Goal: Check status: Check status

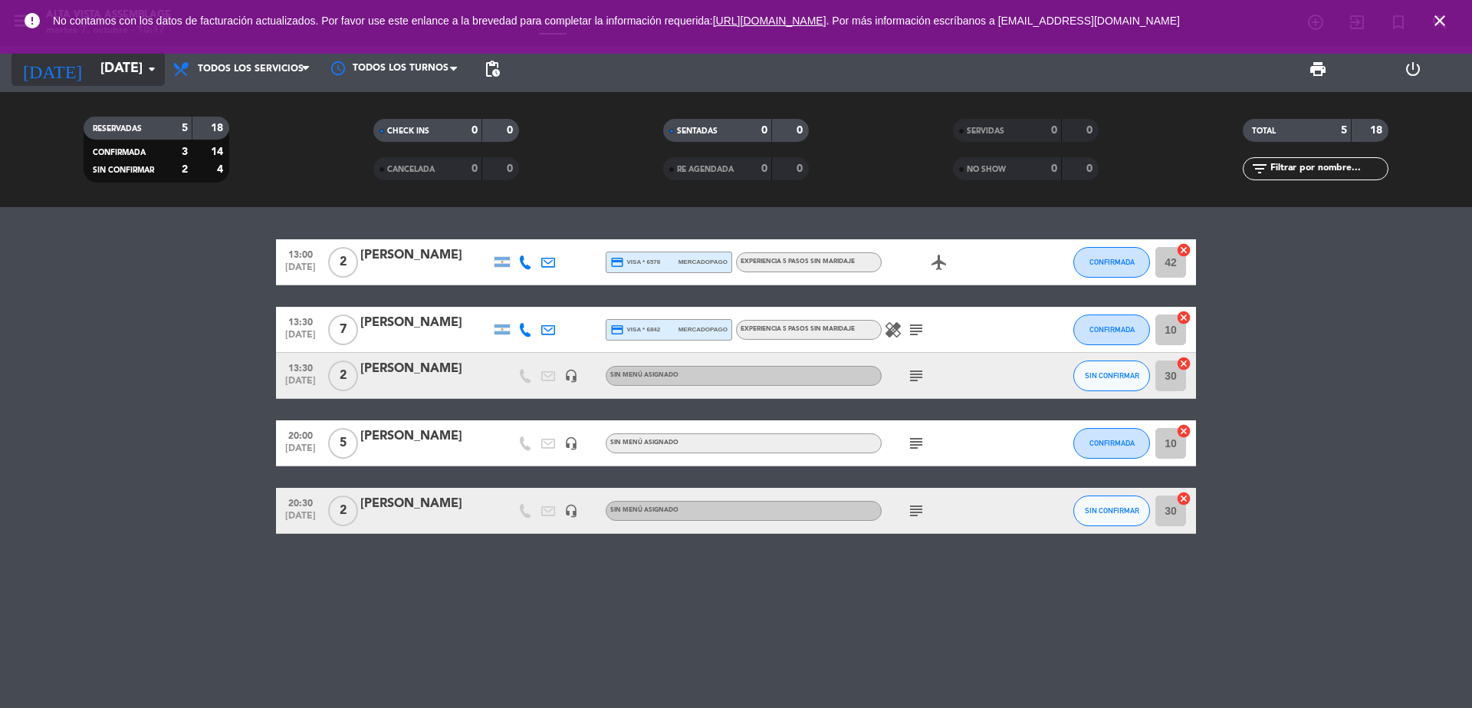
click at [106, 57] on input "[DATE]" at bounding box center [182, 69] width 178 height 31
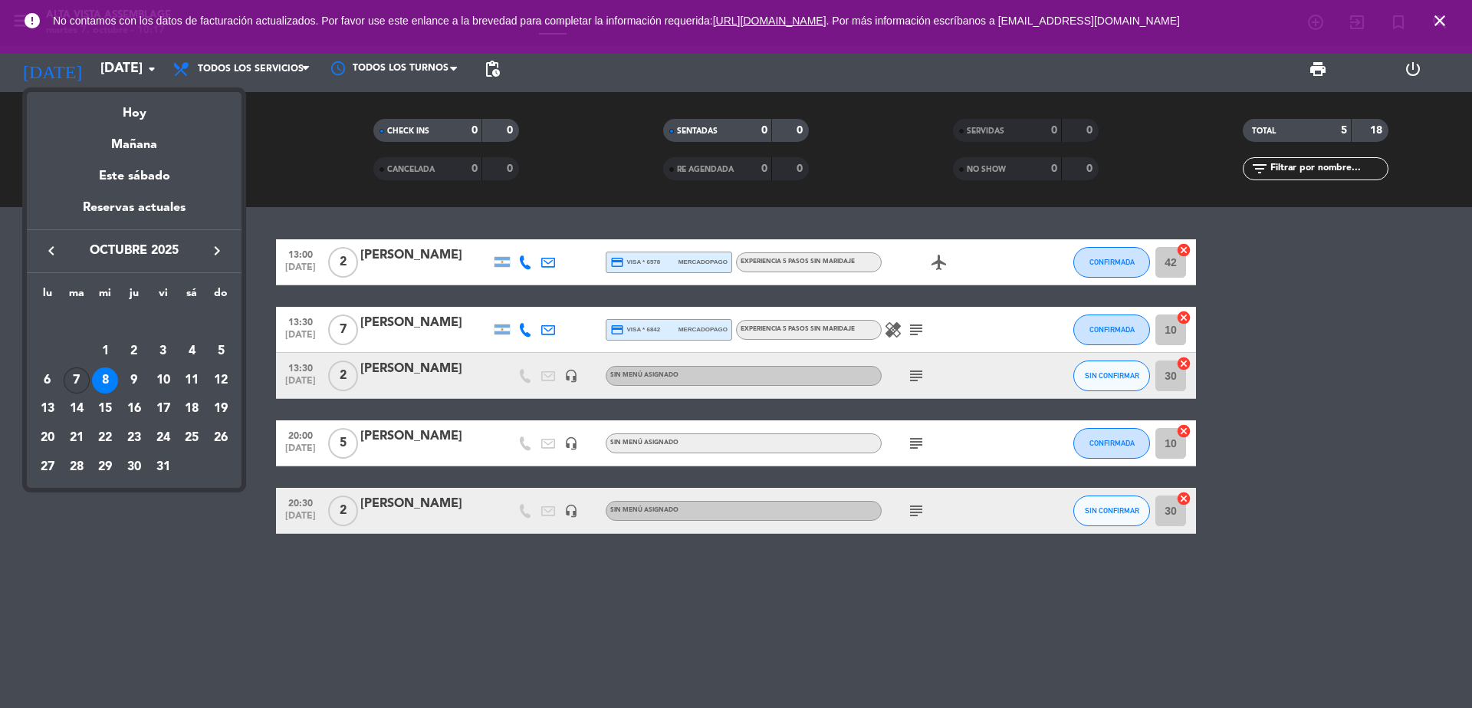
click at [73, 379] on div "7" at bounding box center [77, 380] width 26 height 26
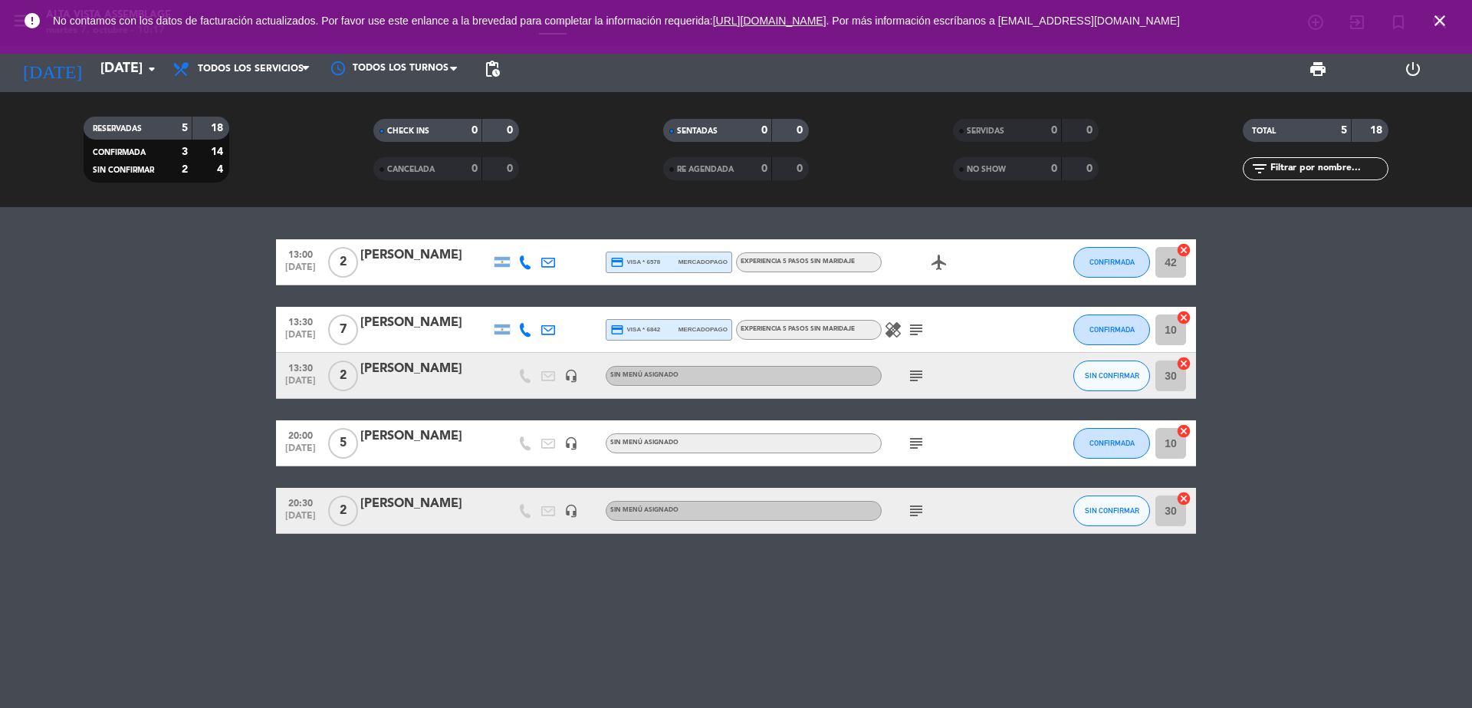
type input "[DATE]"
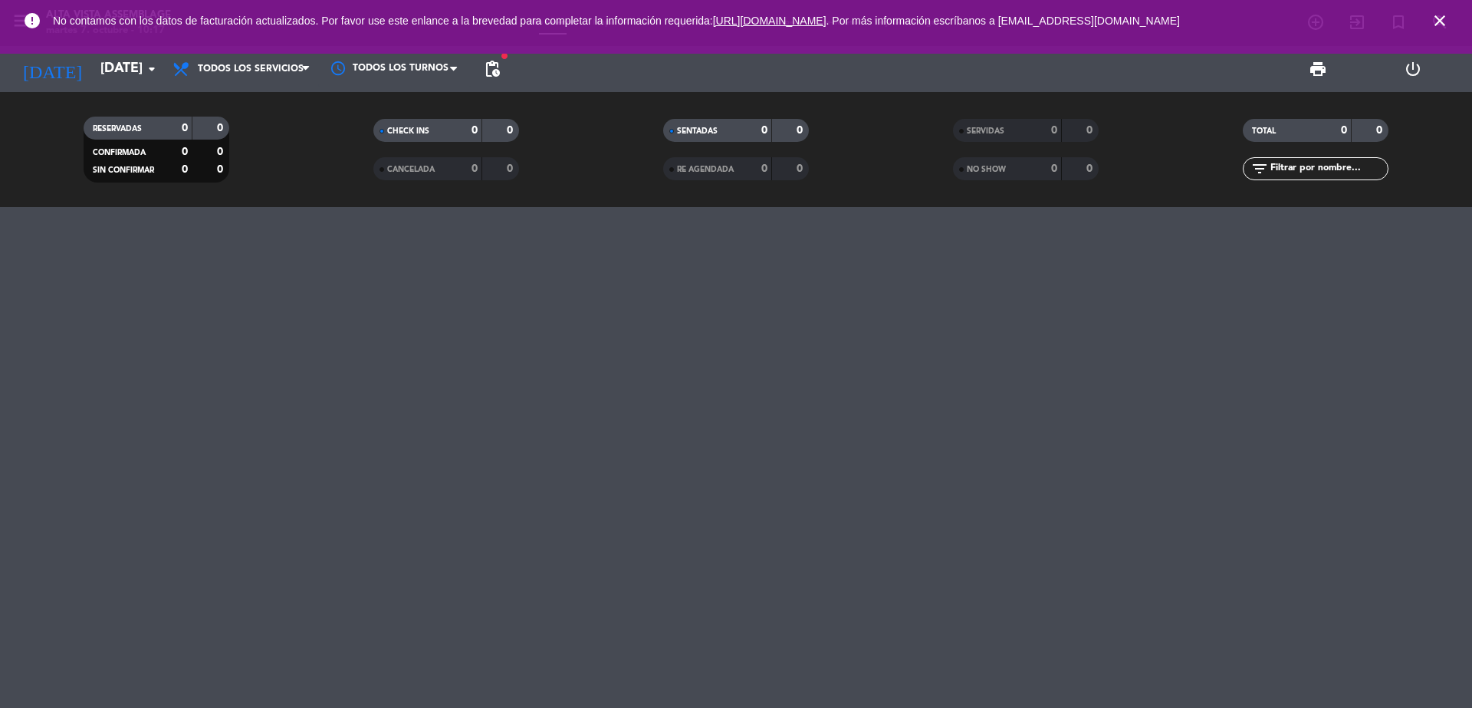
click at [1442, 22] on icon "close" at bounding box center [1440, 21] width 18 height 18
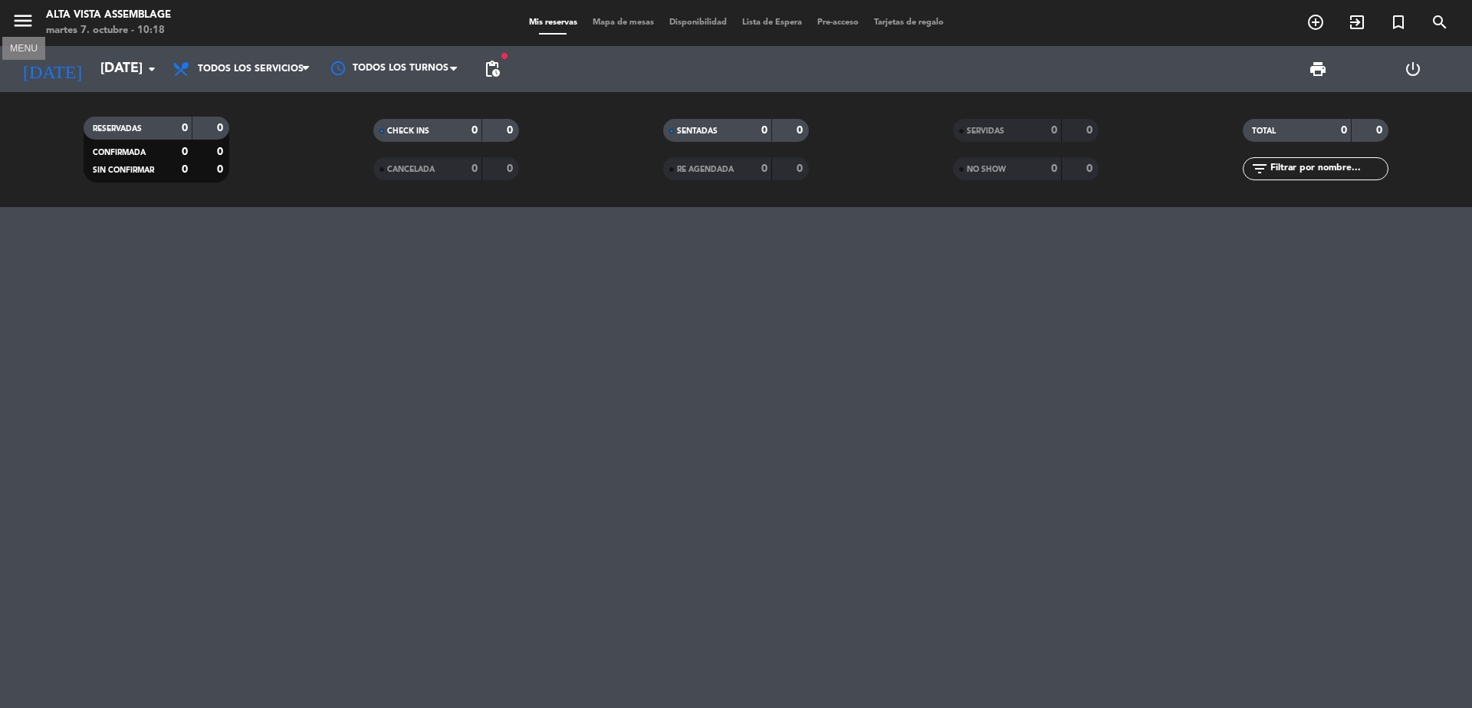
click at [24, 25] on icon "menu" at bounding box center [23, 20] width 23 height 23
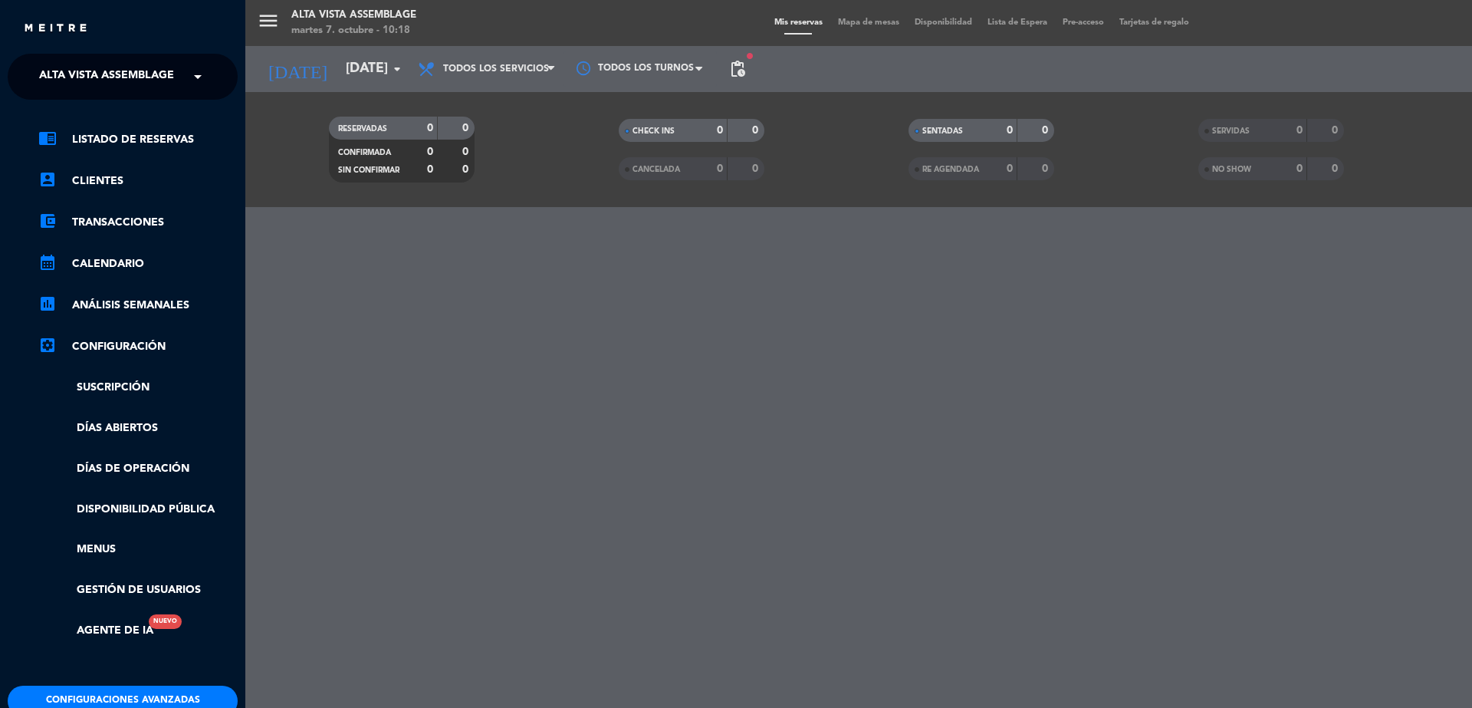
click at [81, 79] on span "Alta Vista Assemblage" at bounding box center [106, 77] width 135 height 32
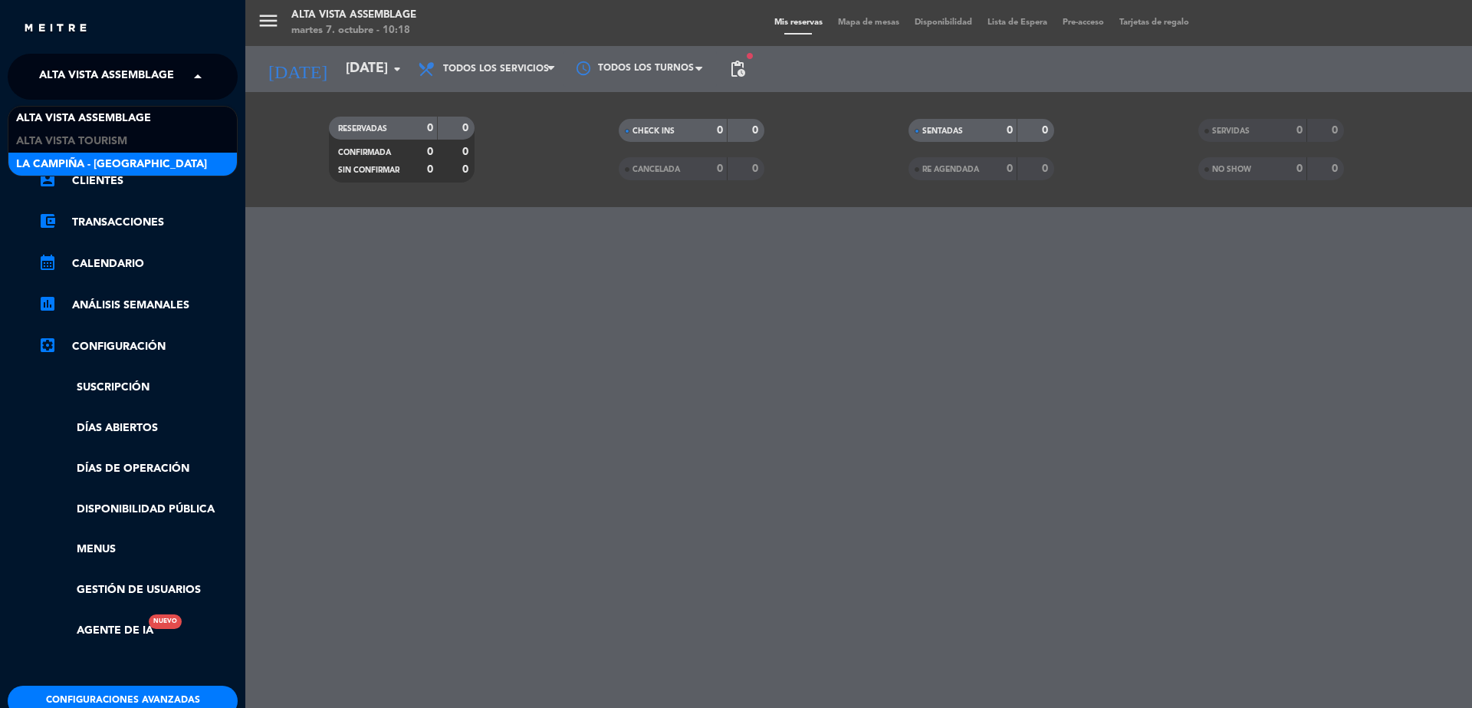
click at [86, 161] on span "La Campiña - [GEOGRAPHIC_DATA]" at bounding box center [111, 165] width 191 height 18
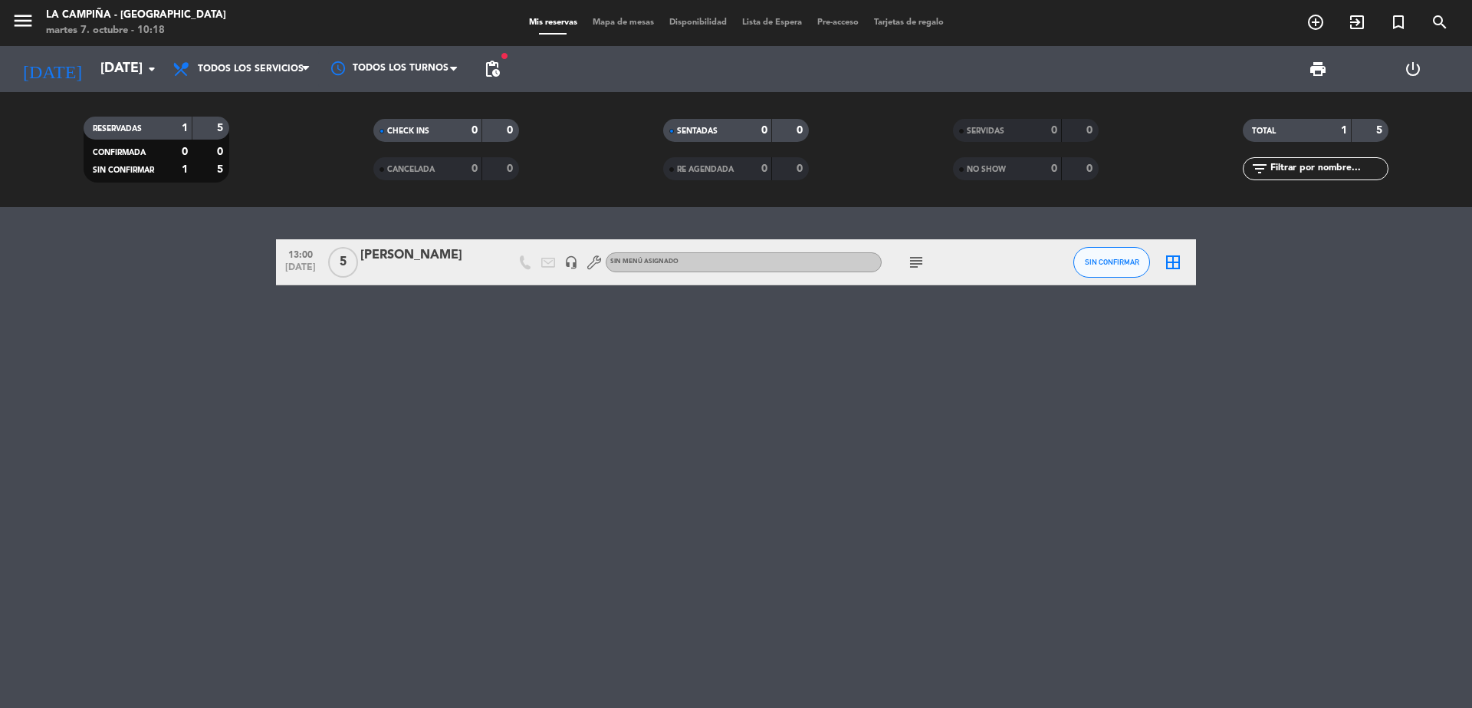
click at [917, 265] on icon "subject" at bounding box center [916, 262] width 18 height 18
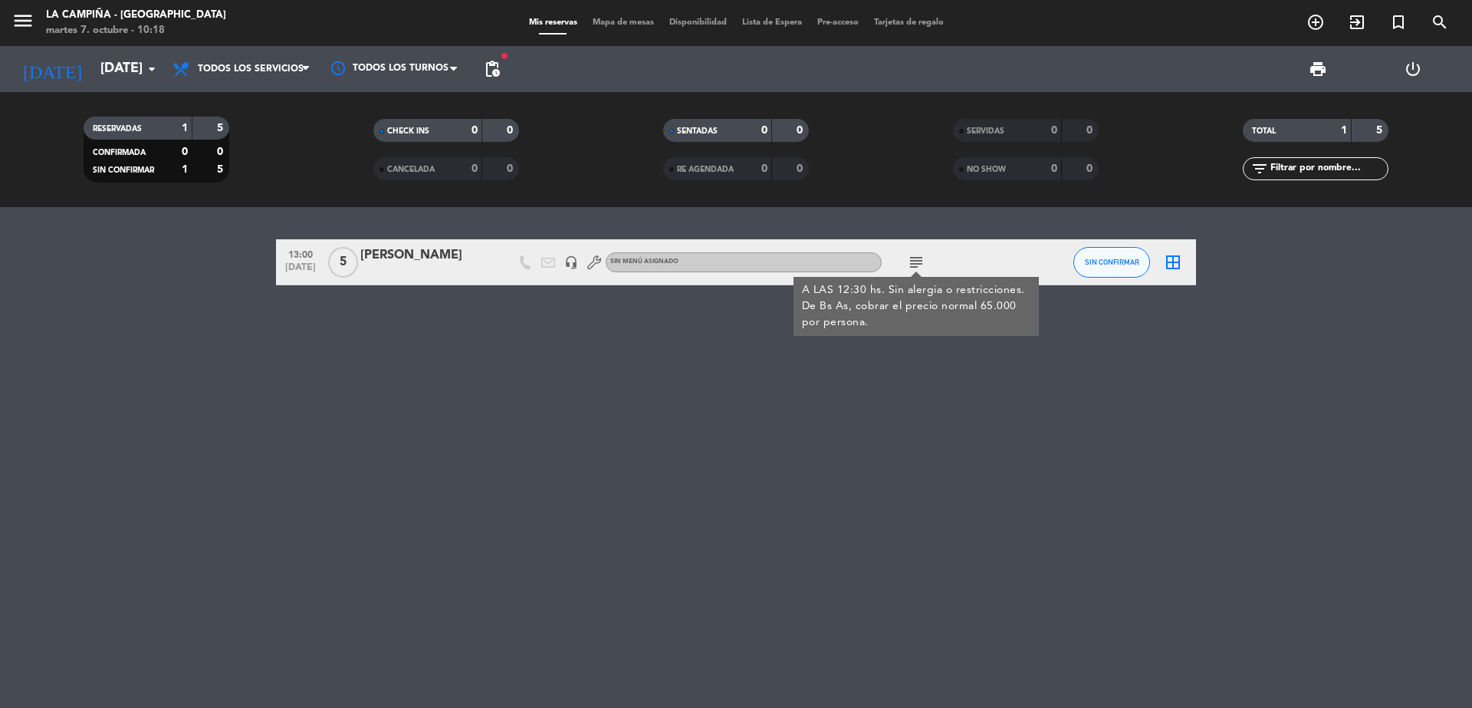
click at [167, 340] on div "13:00 [DATE] 5 [PERSON_NAME] headset_mic Sin menú asignado subject A LAS 12:30 …" at bounding box center [736, 457] width 1472 height 501
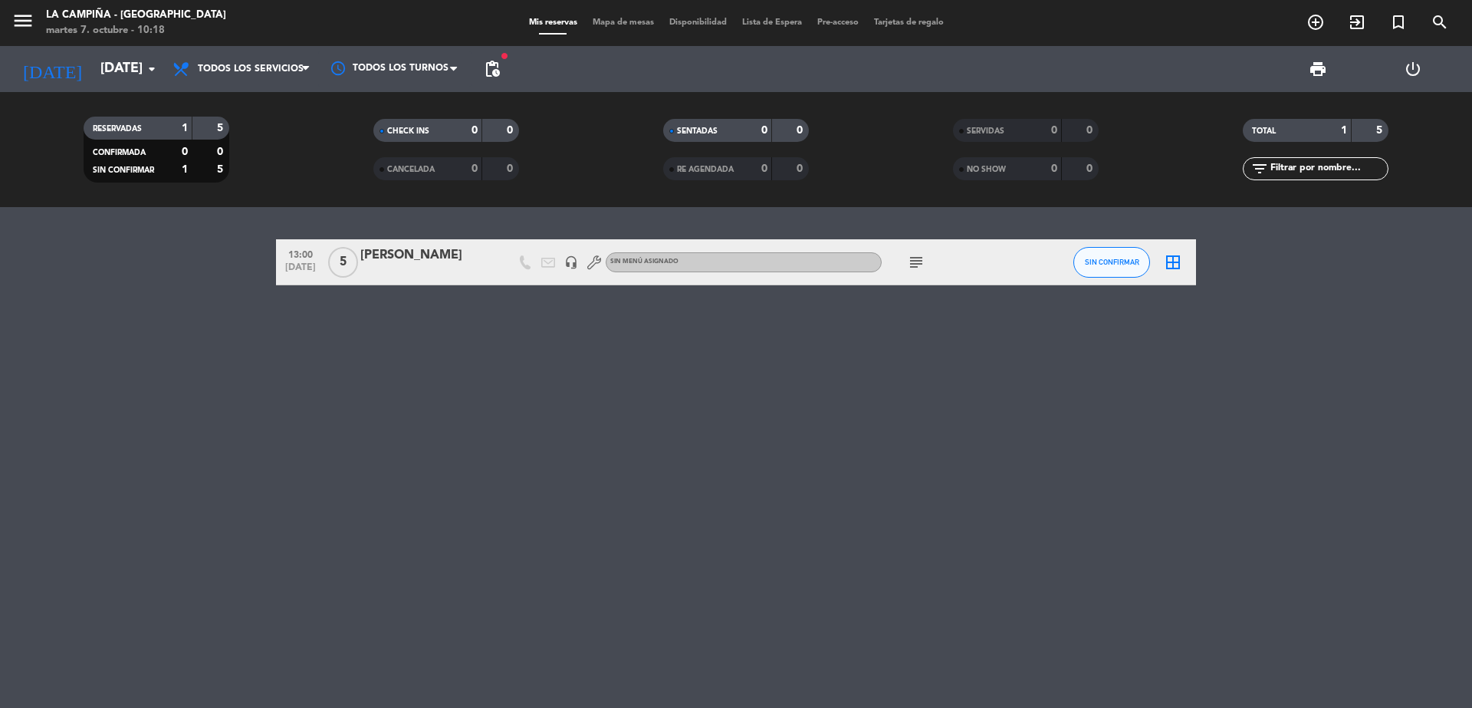
drag, startPoint x: 303, startPoint y: 395, endPoint x: 315, endPoint y: 442, distance: 48.4
click at [303, 396] on div "13:00 [DATE] 5 [PERSON_NAME] headset_mic Sin menú asignado subject SIN CONFIRMA…" at bounding box center [736, 457] width 1472 height 501
click at [21, 12] on icon "menu" at bounding box center [23, 20] width 23 height 23
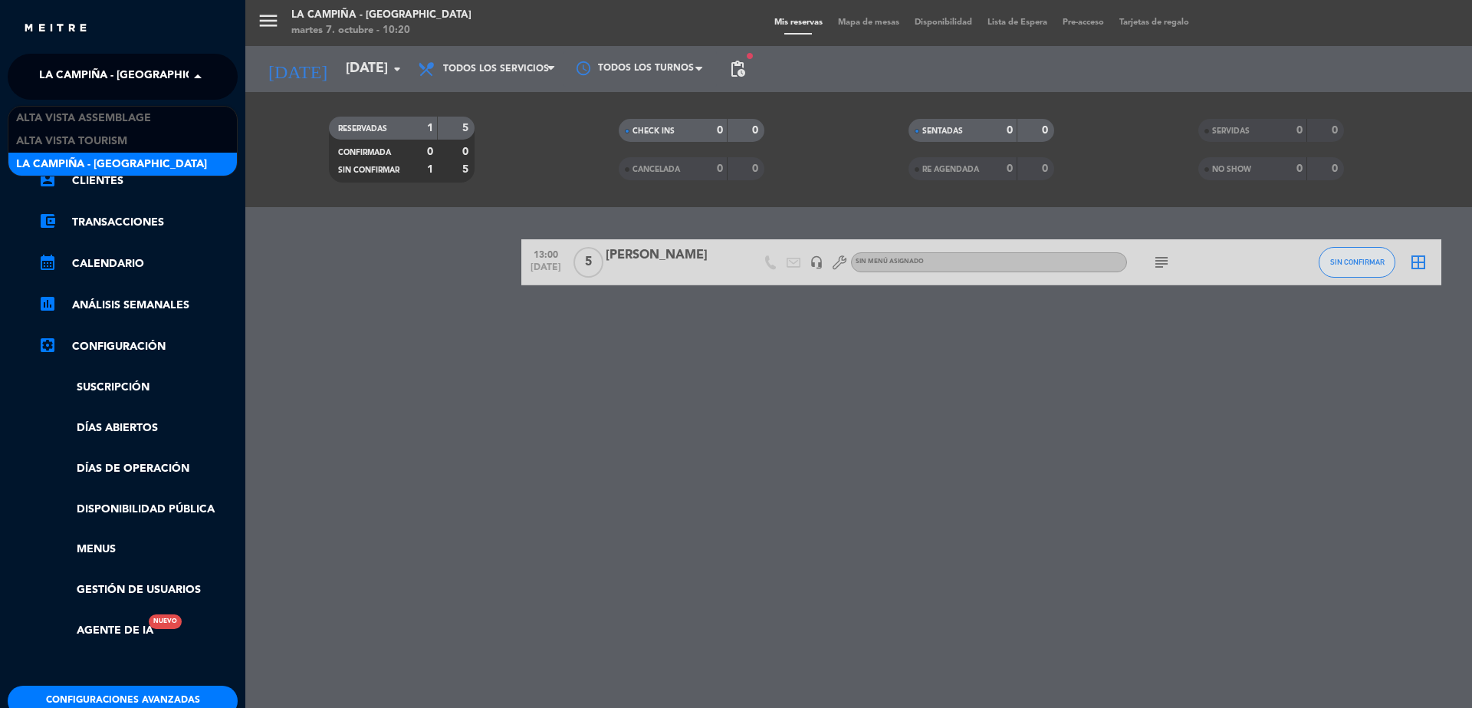
drag, startPoint x: 64, startPoint y: 65, endPoint x: 78, endPoint y: 98, distance: 35.7
click at [70, 74] on span "La Campiña - [GEOGRAPHIC_DATA]" at bounding box center [134, 77] width 191 height 32
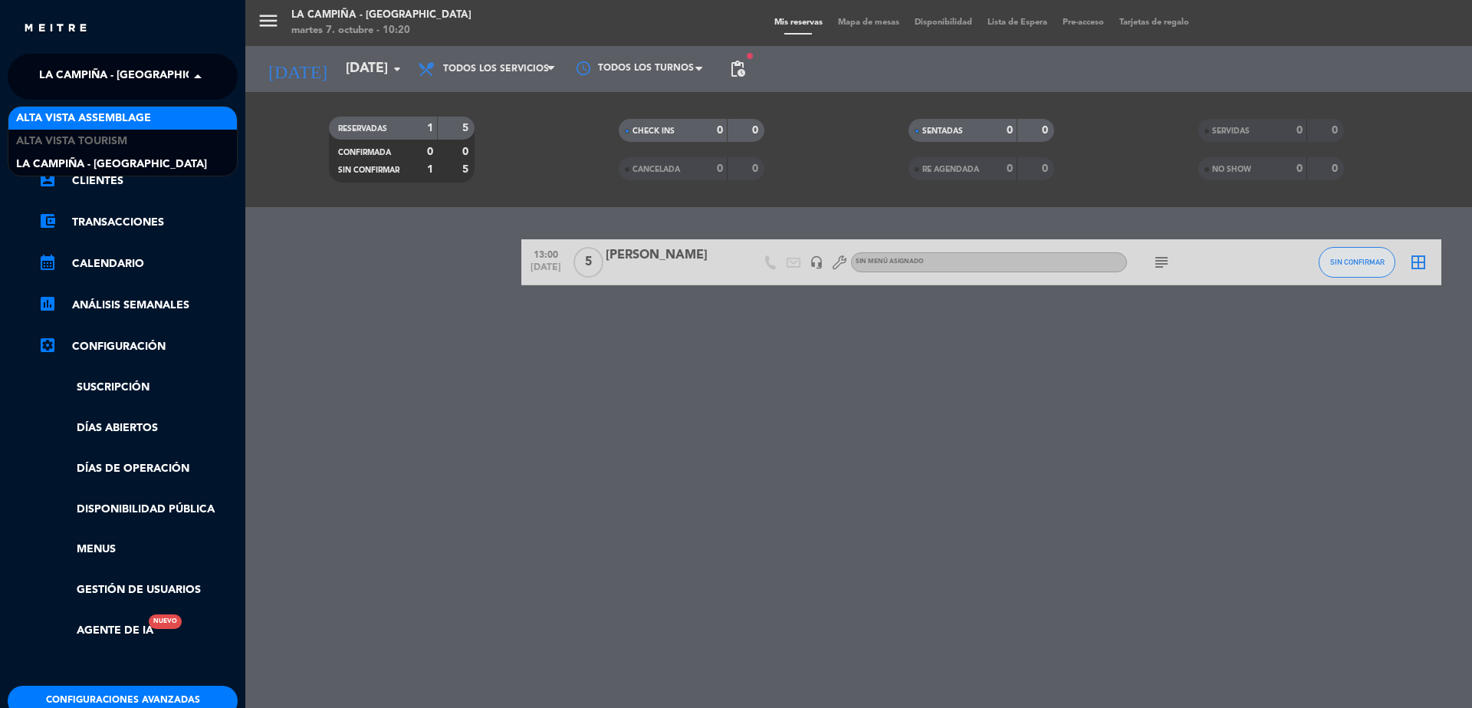
click at [84, 117] on span "Alta Vista Assemblage" at bounding box center [83, 119] width 135 height 18
